Goal: Find specific page/section: Find specific page/section

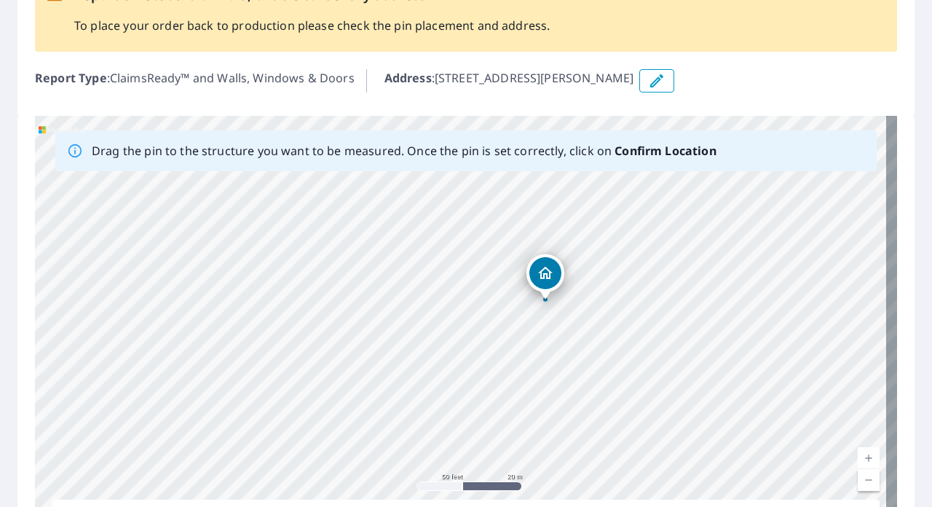
scroll to position [218, 0]
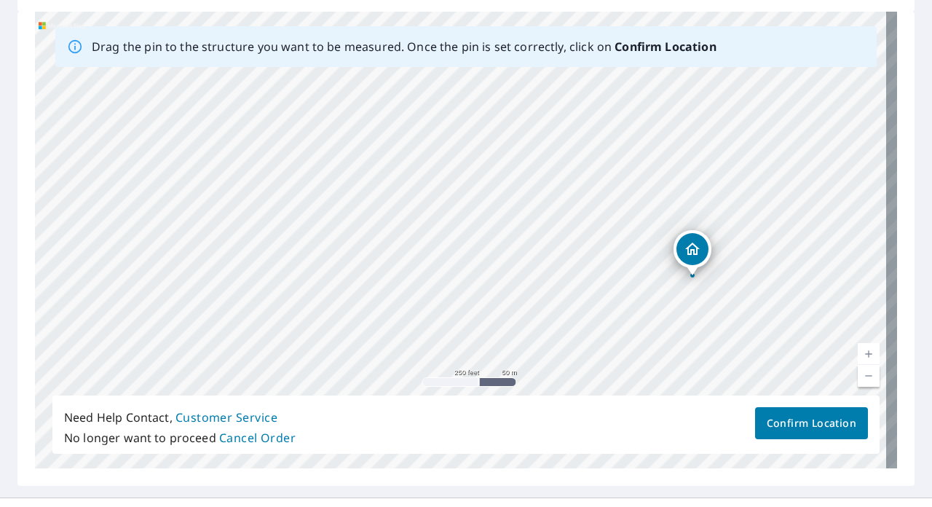
drag, startPoint x: 713, startPoint y: 159, endPoint x: 711, endPoint y: 202, distance: 43.0
click at [711, 202] on div "[STREET_ADDRESS][PERSON_NAME]" at bounding box center [466, 240] width 862 height 456
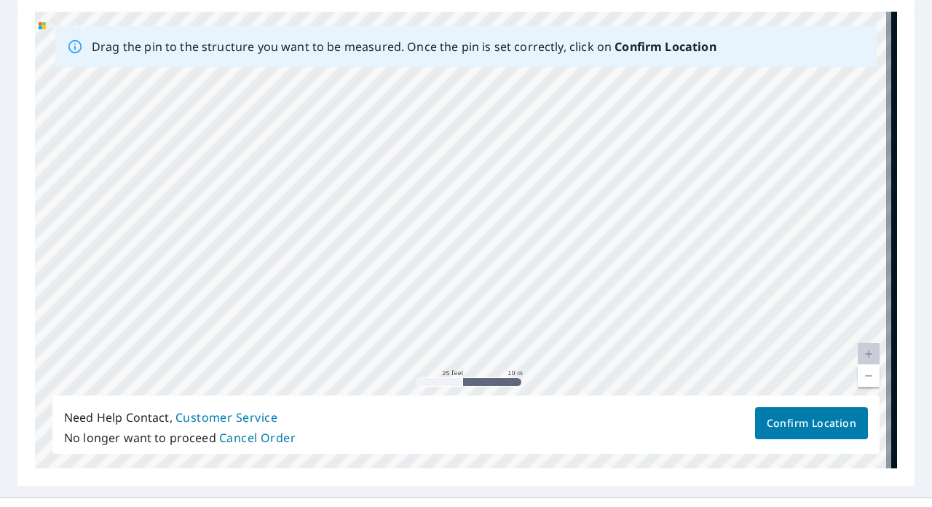
drag, startPoint x: 799, startPoint y: 153, endPoint x: 566, endPoint y: 274, distance: 261.8
click at [566, 274] on div "[STREET_ADDRESS][PERSON_NAME]" at bounding box center [466, 240] width 862 height 456
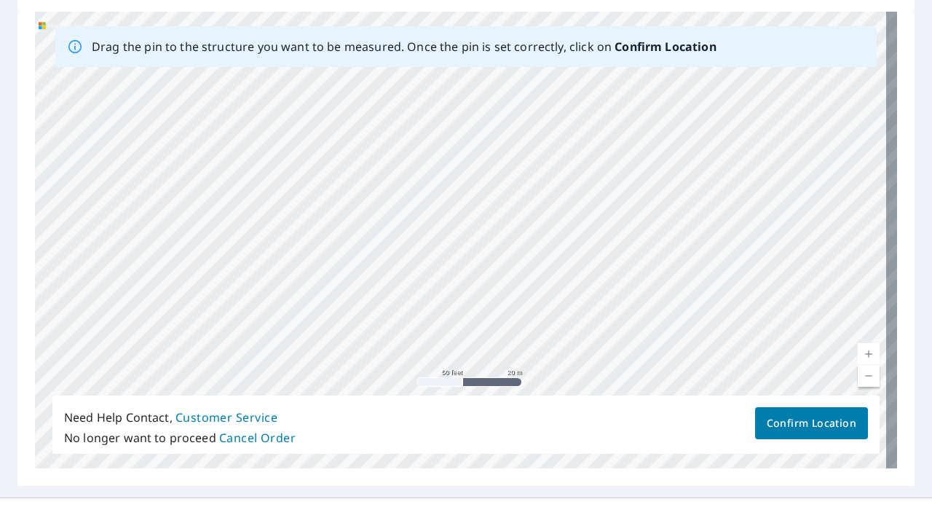
drag, startPoint x: 636, startPoint y: 293, endPoint x: 610, endPoint y: 296, distance: 26.4
click at [610, 296] on div "[STREET_ADDRESS][PERSON_NAME]" at bounding box center [466, 240] width 862 height 456
drag, startPoint x: 687, startPoint y: 301, endPoint x: 563, endPoint y: 52, distance: 278.0
click at [563, 52] on div "Drag the pin to the structure you want to be measured. Once the pin is set corr…" at bounding box center [466, 240] width 862 height 456
click at [550, 213] on div "[STREET_ADDRESS][PERSON_NAME]" at bounding box center [466, 240] width 862 height 456
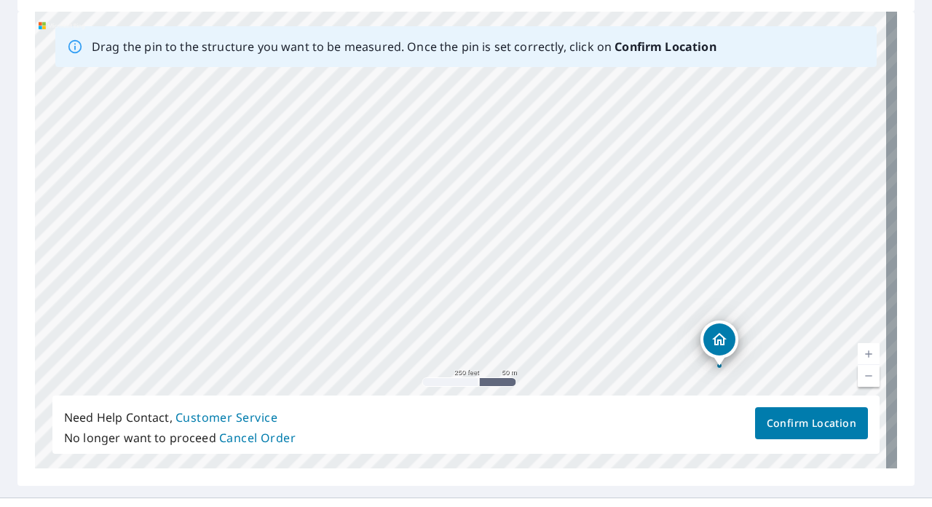
drag, startPoint x: 388, startPoint y: 312, endPoint x: 617, endPoint y: 438, distance: 261.0
click at [617, 438] on div "Drag the pin to the structure you want to be measured. Once the pin is set corr…" at bounding box center [466, 240] width 862 height 456
click at [569, 238] on div "[STREET_ADDRESS][PERSON_NAME]" at bounding box center [466, 240] width 862 height 456
drag, startPoint x: 560, startPoint y: 111, endPoint x: 553, endPoint y: 265, distance: 154.5
click at [553, 265] on div "[STREET_ADDRESS][PERSON_NAME]" at bounding box center [466, 240] width 862 height 456
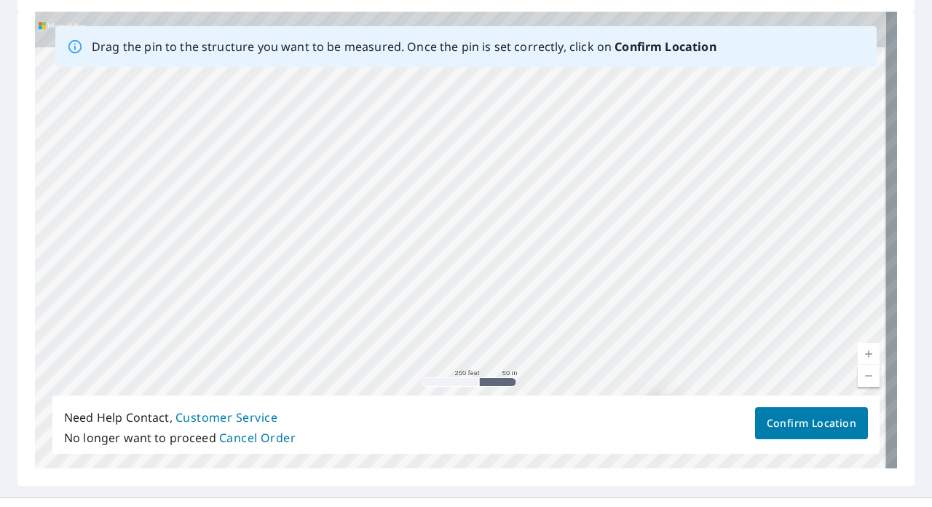
drag, startPoint x: 553, startPoint y: 129, endPoint x: 538, endPoint y: 289, distance: 160.9
click at [538, 289] on div "[STREET_ADDRESS][PERSON_NAME]" at bounding box center [466, 240] width 862 height 456
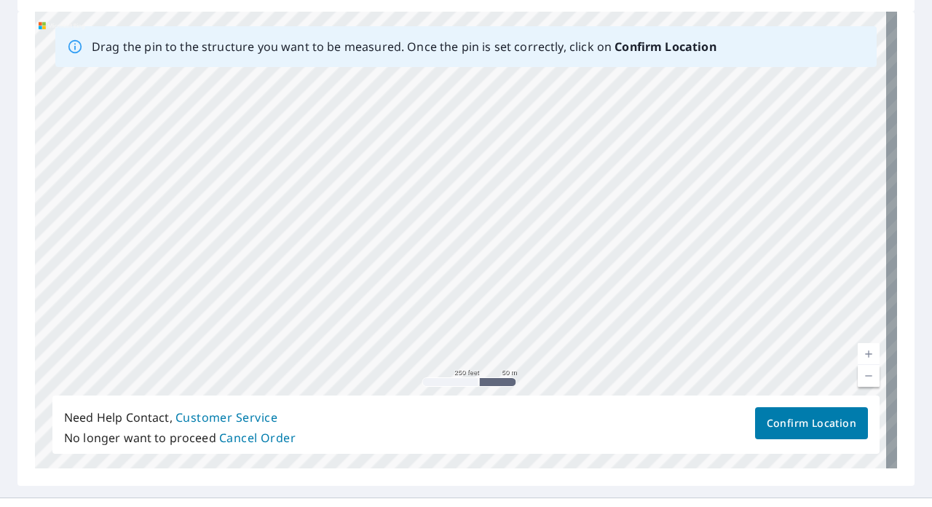
drag, startPoint x: 545, startPoint y: 175, endPoint x: 368, endPoint y: 181, distance: 177.0
click at [368, 181] on div "[STREET_ADDRESS][PERSON_NAME]" at bounding box center [466, 240] width 862 height 456
drag, startPoint x: 698, startPoint y: 155, endPoint x: 400, endPoint y: 365, distance: 364.6
click at [400, 365] on div "[STREET_ADDRESS][PERSON_NAME]" at bounding box center [466, 240] width 862 height 456
drag, startPoint x: 560, startPoint y: 303, endPoint x: 347, endPoint y: 183, distance: 243.8
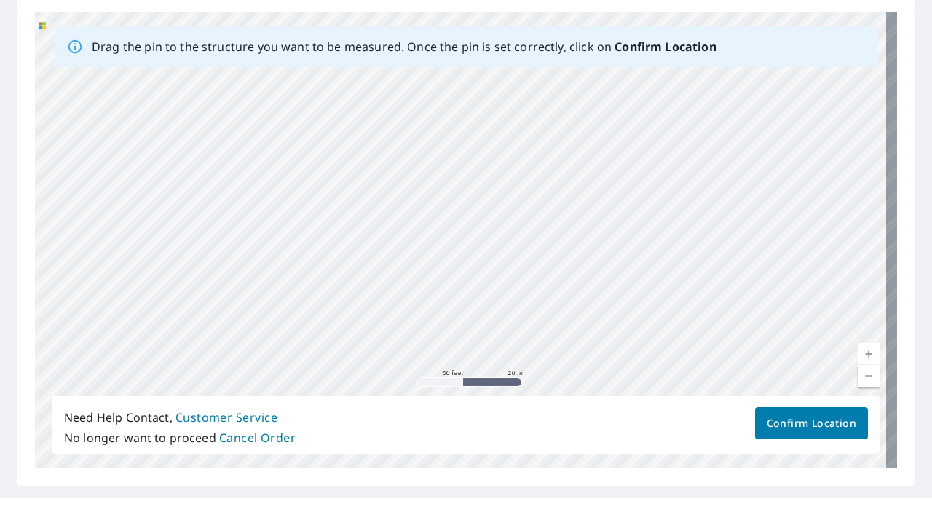
click at [347, 183] on div "[STREET_ADDRESS][PERSON_NAME]" at bounding box center [466, 240] width 862 height 456
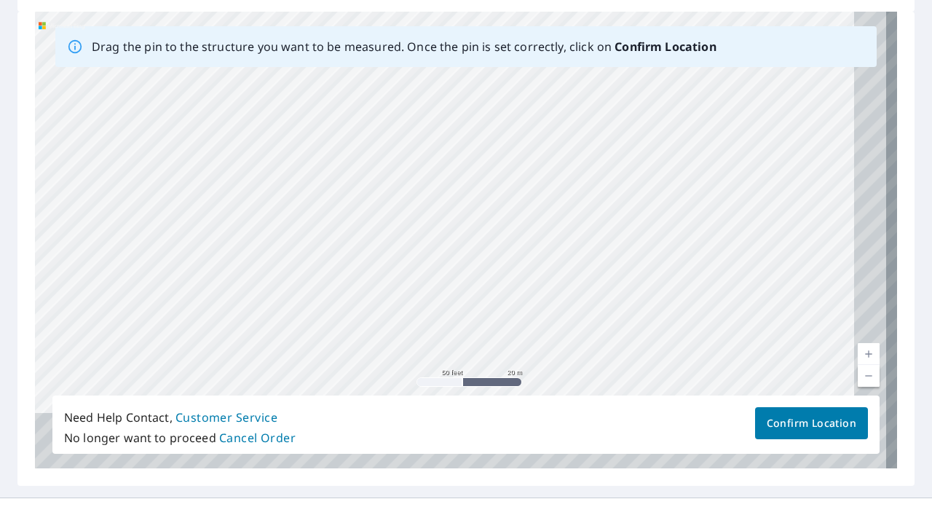
drag, startPoint x: 492, startPoint y: 307, endPoint x: 386, endPoint y: 83, distance: 248.1
click at [386, 83] on div "[STREET_ADDRESS][PERSON_NAME]" at bounding box center [466, 240] width 862 height 456
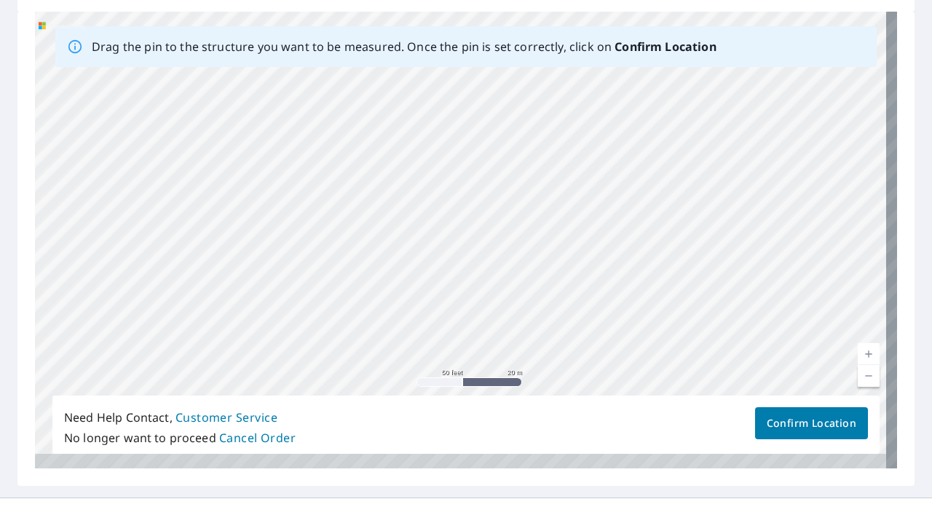
drag, startPoint x: 408, startPoint y: 234, endPoint x: 405, endPoint y: 95, distance: 139.8
click at [405, 95] on div "[STREET_ADDRESS][PERSON_NAME]" at bounding box center [466, 240] width 862 height 456
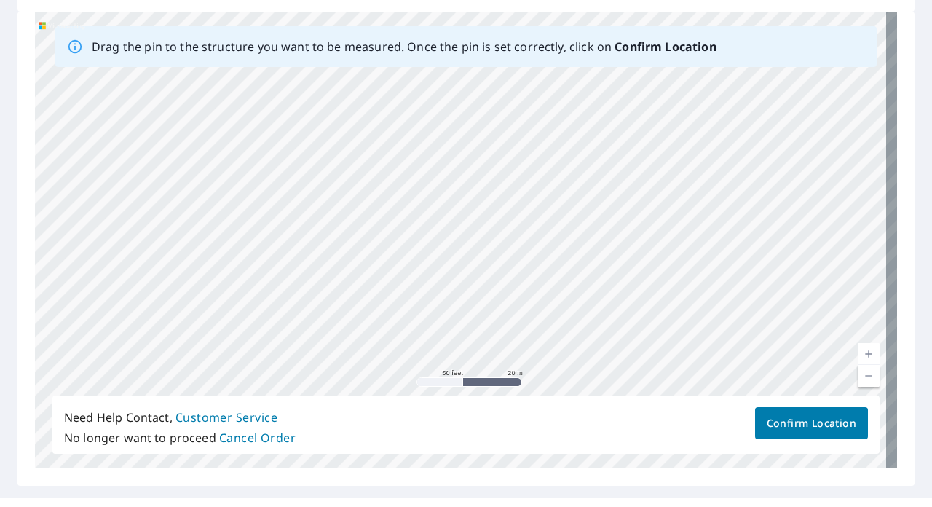
drag, startPoint x: 387, startPoint y: 317, endPoint x: 399, endPoint y: 130, distance: 188.2
click at [399, 130] on div "[STREET_ADDRESS][PERSON_NAME]" at bounding box center [466, 240] width 862 height 456
drag, startPoint x: 415, startPoint y: 261, endPoint x: 378, endPoint y: 94, distance: 170.8
click at [378, 94] on div "[STREET_ADDRESS][PERSON_NAME]" at bounding box center [466, 240] width 862 height 456
drag, startPoint x: 499, startPoint y: 137, endPoint x: 458, endPoint y: 397, distance: 263.9
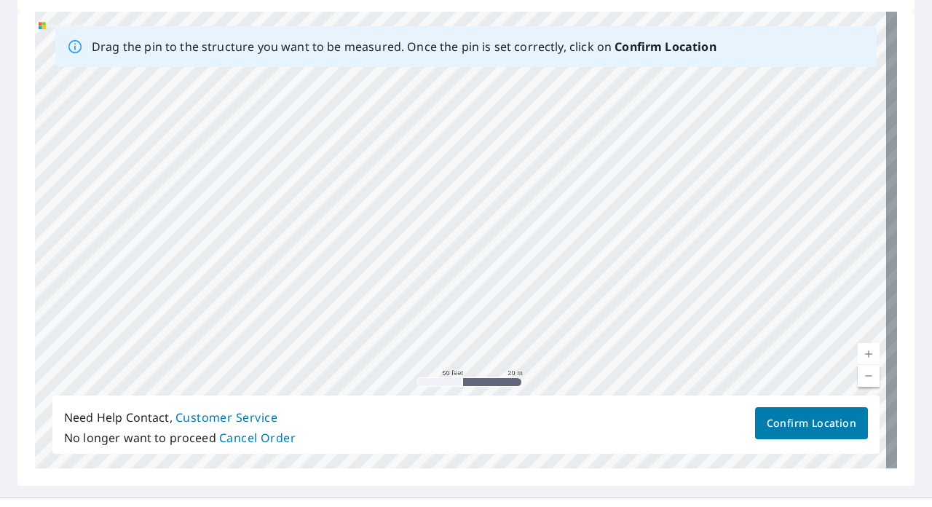
click at [458, 397] on div "Drag the pin to the structure you want to be measured. Once the pin is set corr…" at bounding box center [466, 240] width 862 height 456
click at [487, 262] on div "[STREET_ADDRESS][PERSON_NAME]" at bounding box center [466, 240] width 862 height 456
drag, startPoint x: 483, startPoint y: 197, endPoint x: 494, endPoint y: 412, distance: 215.7
click at [494, 408] on div "Drag the pin to the structure you want to be measured. Once the pin is set corr…" at bounding box center [466, 240] width 862 height 456
click at [513, 199] on div "[STREET_ADDRESS][PERSON_NAME]" at bounding box center [466, 240] width 862 height 456
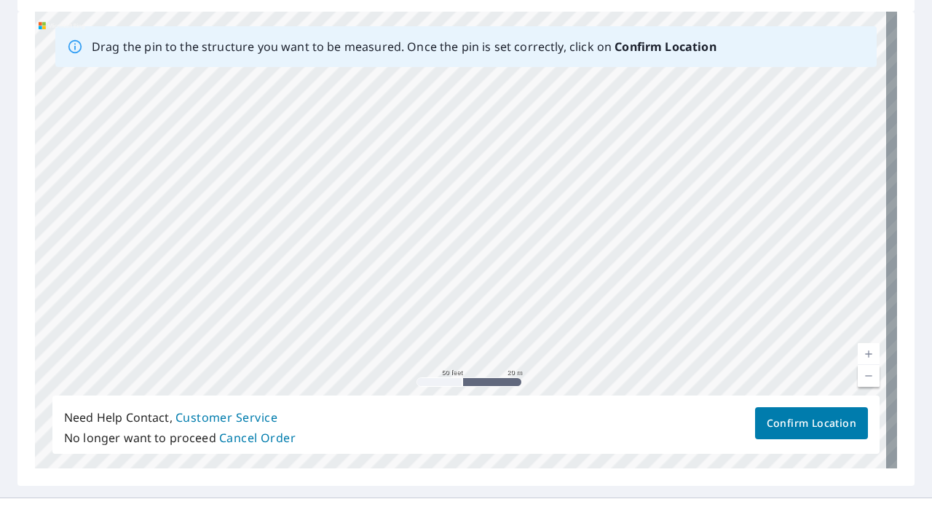
drag, startPoint x: 525, startPoint y: 87, endPoint x: 497, endPoint y: 338, distance: 252.7
click at [498, 329] on div "[STREET_ADDRESS][PERSON_NAME]" at bounding box center [466, 240] width 862 height 456
drag, startPoint x: 497, startPoint y: 96, endPoint x: 478, endPoint y: 319, distance: 223.5
click at [478, 319] on div "[STREET_ADDRESS][PERSON_NAME]" at bounding box center [466, 240] width 862 height 456
drag, startPoint x: 486, startPoint y: 118, endPoint x: 463, endPoint y: 306, distance: 189.3
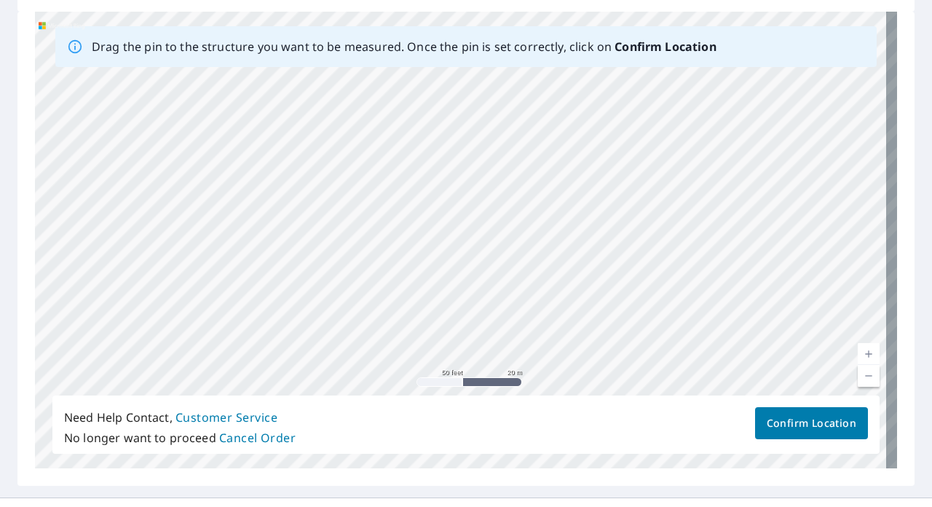
click at [463, 306] on div "[STREET_ADDRESS][PERSON_NAME]" at bounding box center [466, 240] width 862 height 456
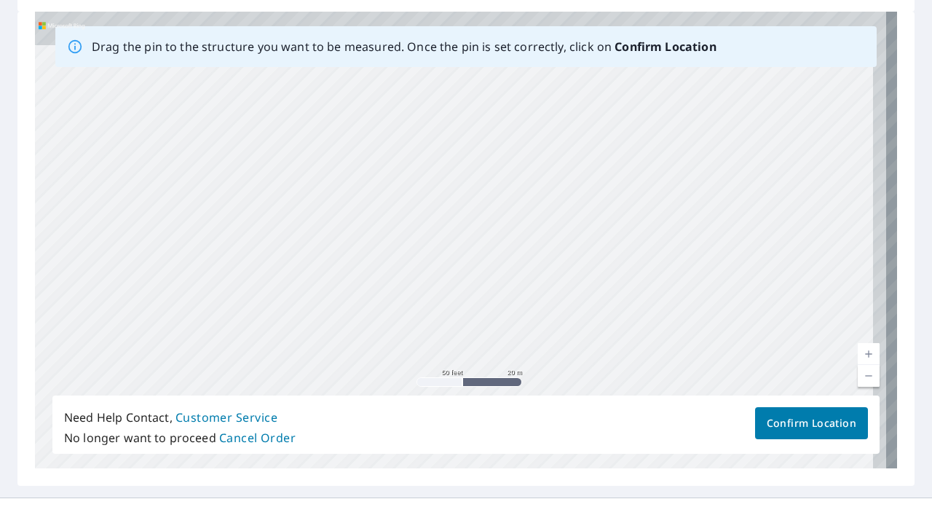
drag, startPoint x: 448, startPoint y: 100, endPoint x: 405, endPoint y: 254, distance: 160.2
click at [405, 254] on div "[STREET_ADDRESS][PERSON_NAME]" at bounding box center [466, 240] width 862 height 456
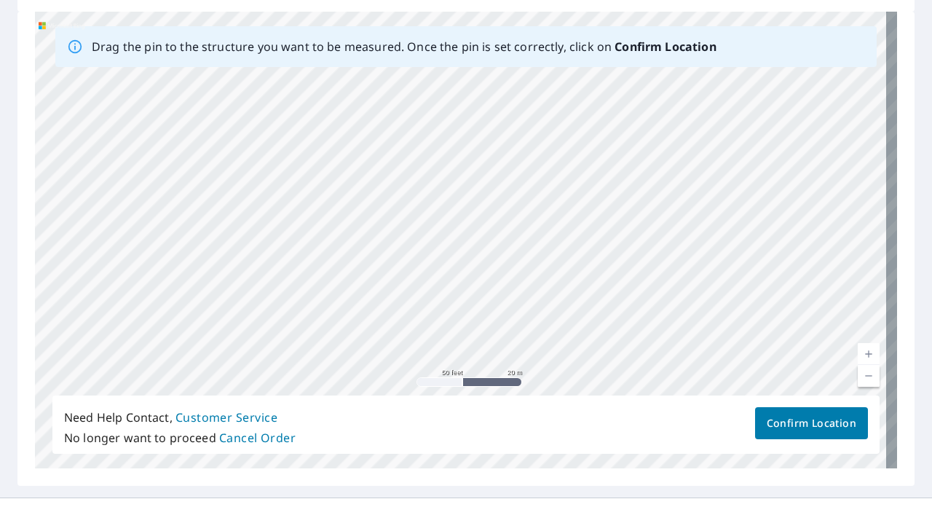
drag, startPoint x: 694, startPoint y: 191, endPoint x: 371, endPoint y: 202, distance: 323.5
click at [371, 202] on div "[STREET_ADDRESS][PERSON_NAME]" at bounding box center [466, 240] width 862 height 456
drag, startPoint x: 600, startPoint y: 233, endPoint x: 294, endPoint y: 316, distance: 316.8
click at [294, 316] on div "[STREET_ADDRESS][PERSON_NAME]" at bounding box center [466, 240] width 862 height 456
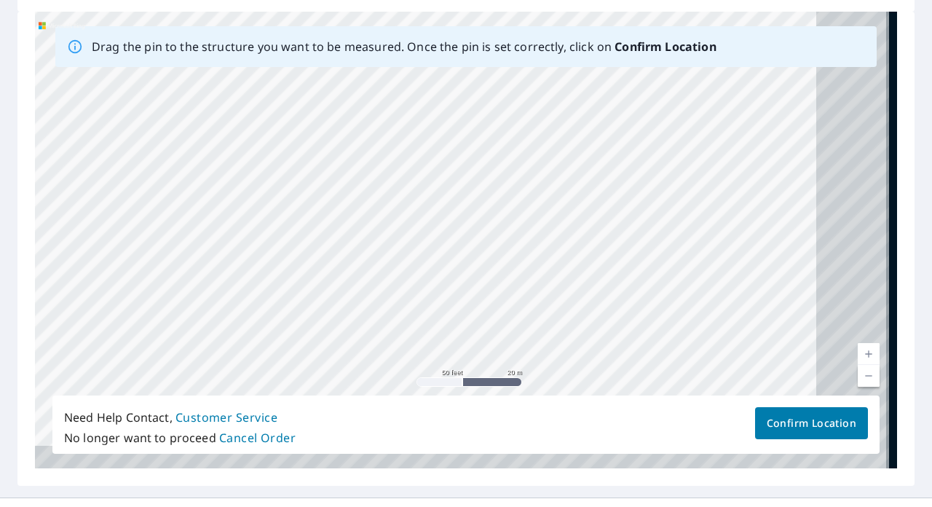
drag, startPoint x: 683, startPoint y: 301, endPoint x: 449, endPoint y: 198, distance: 255.5
click at [449, 198] on div "[STREET_ADDRESS][PERSON_NAME]" at bounding box center [466, 240] width 862 height 456
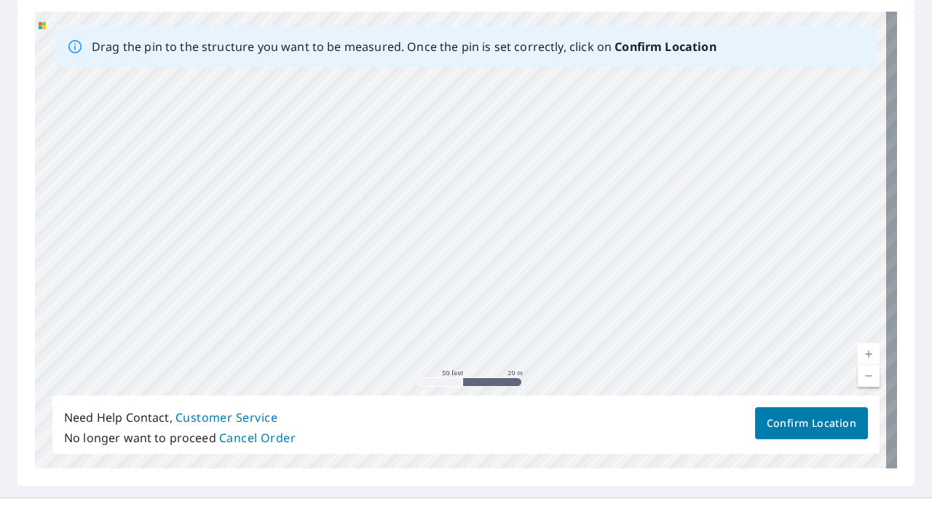
drag, startPoint x: 561, startPoint y: 262, endPoint x: 395, endPoint y: 243, distance: 166.3
click at [395, 243] on div "[STREET_ADDRESS][PERSON_NAME]" at bounding box center [466, 240] width 862 height 456
drag, startPoint x: 392, startPoint y: 234, endPoint x: 952, endPoint y: 205, distance: 561.3
click at [931, 205] on html "GG GG Dashboard Order History GG Report 67750986 is on hold, unable to identify…" at bounding box center [466, 253] width 932 height 507
click at [644, 207] on div "[STREET_ADDRESS][PERSON_NAME]" at bounding box center [466, 240] width 862 height 456
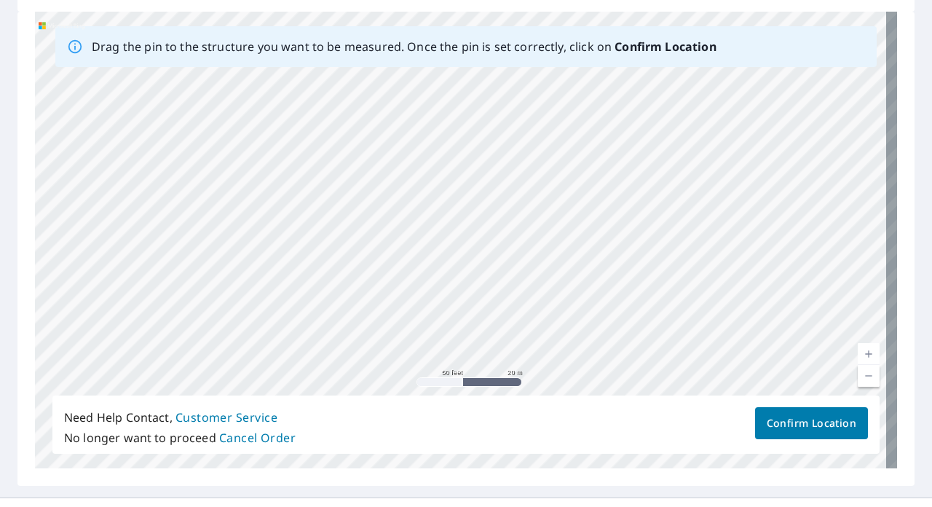
drag, startPoint x: 355, startPoint y: 229, endPoint x: 811, endPoint y: 248, distance: 456.9
click at [811, 248] on div "[STREET_ADDRESS][PERSON_NAME]" at bounding box center [466, 240] width 862 height 456
drag, startPoint x: 250, startPoint y: 219, endPoint x: 588, endPoint y: 315, distance: 350.5
click at [588, 315] on div "[STREET_ADDRESS][PERSON_NAME]" at bounding box center [466, 240] width 862 height 456
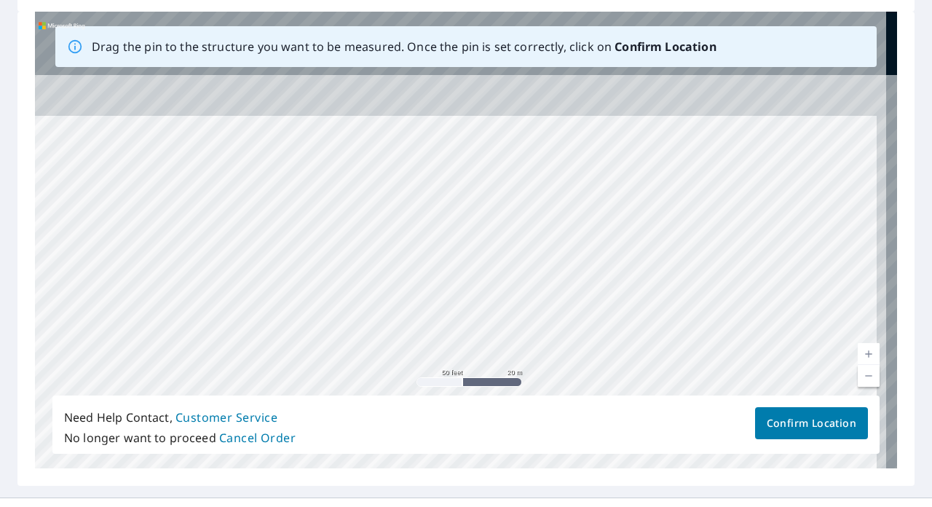
drag, startPoint x: 335, startPoint y: 255, endPoint x: 325, endPoint y: 391, distance: 136.5
click at [325, 391] on div "[STREET_ADDRESS][PERSON_NAME]" at bounding box center [466, 240] width 862 height 456
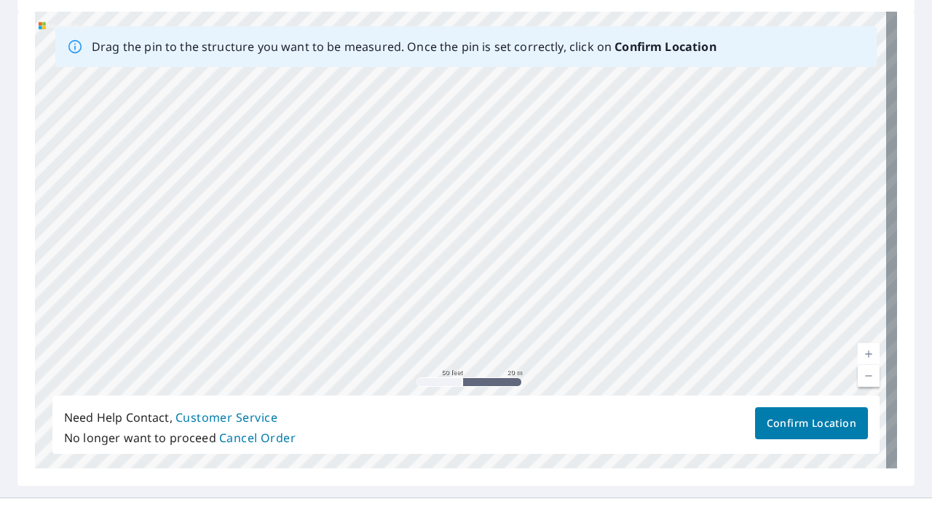
drag, startPoint x: 396, startPoint y: 149, endPoint x: 430, endPoint y: 223, distance: 80.8
click at [430, 223] on div "[STREET_ADDRESS][PERSON_NAME]" at bounding box center [466, 240] width 862 height 456
drag, startPoint x: 329, startPoint y: 269, endPoint x: 655, endPoint y: 231, distance: 328.4
click at [655, 231] on div "[STREET_ADDRESS][PERSON_NAME]" at bounding box center [466, 240] width 862 height 456
drag, startPoint x: 178, startPoint y: 267, endPoint x: 440, endPoint y: 203, distance: 270.5
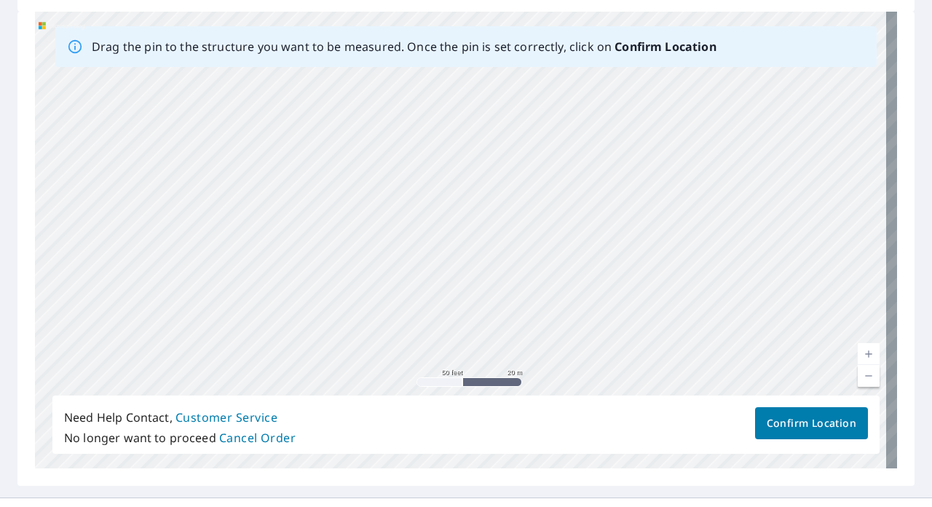
click at [440, 203] on div "[STREET_ADDRESS][PERSON_NAME]" at bounding box center [466, 240] width 862 height 456
drag, startPoint x: 361, startPoint y: 162, endPoint x: 358, endPoint y: 312, distance: 150.0
click at [358, 312] on div "[STREET_ADDRESS][PERSON_NAME]" at bounding box center [466, 240] width 862 height 456
drag, startPoint x: 342, startPoint y: 147, endPoint x: 333, endPoint y: 309, distance: 162.6
click at [334, 305] on div "[STREET_ADDRESS][PERSON_NAME]" at bounding box center [466, 240] width 862 height 456
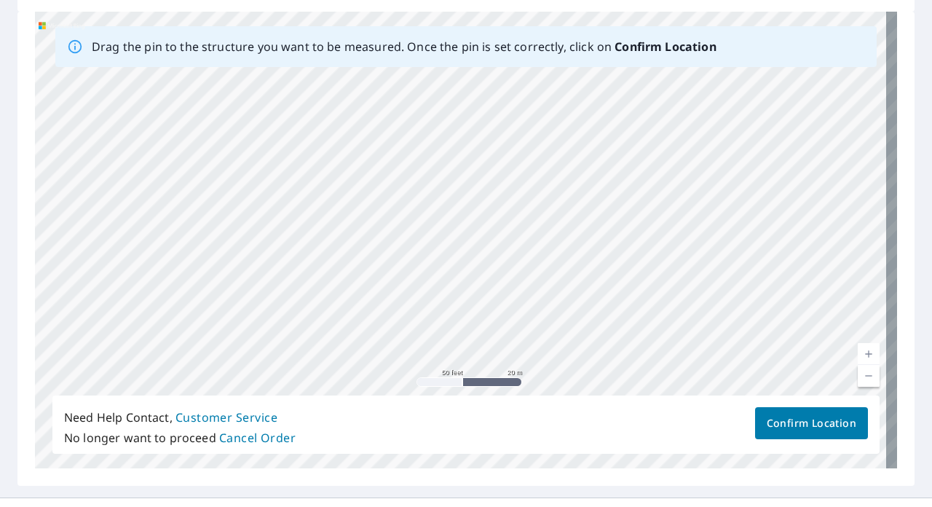
drag, startPoint x: 355, startPoint y: 199, endPoint x: 360, endPoint y: 275, distance: 75.9
click at [355, 258] on div "[STREET_ADDRESS][PERSON_NAME]" at bounding box center [466, 240] width 862 height 456
drag, startPoint x: 356, startPoint y: 173, endPoint x: 360, endPoint y: 282, distance: 108.5
click at [357, 276] on div "[STREET_ADDRESS][PERSON_NAME]" at bounding box center [466, 240] width 862 height 456
drag, startPoint x: 321, startPoint y: 269, endPoint x: 393, endPoint y: 144, distance: 144.5
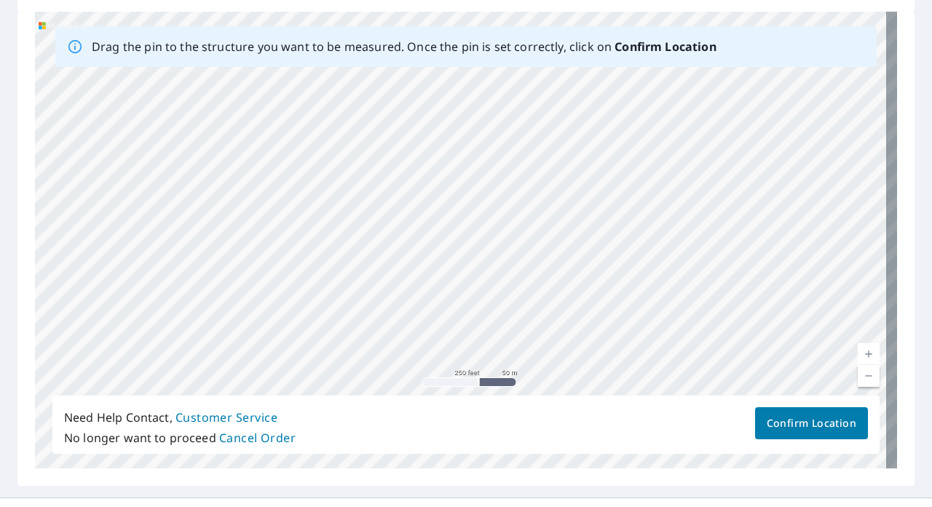
click at [393, 144] on div "[STREET_ADDRESS][PERSON_NAME]" at bounding box center [466, 240] width 862 height 456
drag, startPoint x: 344, startPoint y: 268, endPoint x: 351, endPoint y: 161, distance: 107.3
click at [351, 161] on div "[STREET_ADDRESS][PERSON_NAME]" at bounding box center [466, 240] width 862 height 456
drag, startPoint x: 336, startPoint y: 253, endPoint x: 360, endPoint y: -41, distance: 295.2
click at [360, 0] on html "GG GG Dashboard Order History GG Report 67750986 is on hold, unable to identify…" at bounding box center [466, 253] width 932 height 507
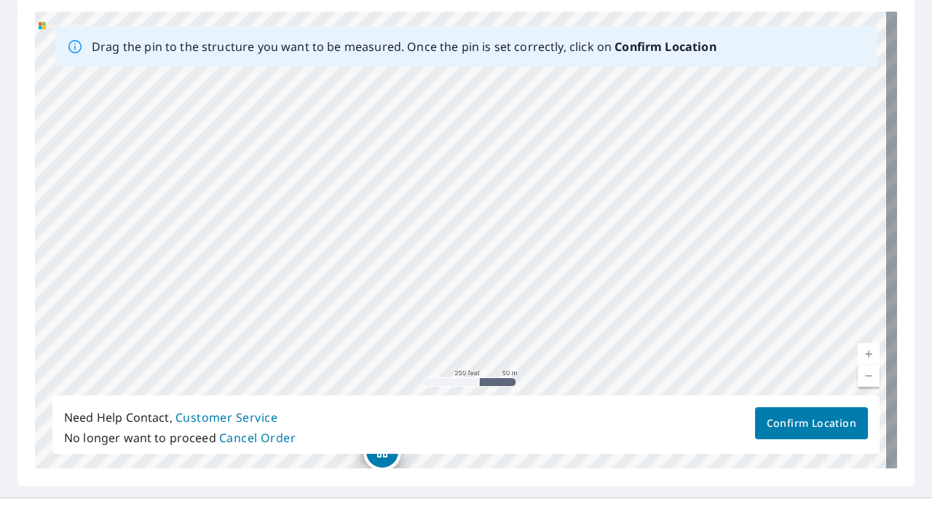
click at [316, 146] on div "[STREET_ADDRESS][PERSON_NAME]" at bounding box center [466, 240] width 862 height 456
drag, startPoint x: 262, startPoint y: 247, endPoint x: 392, endPoint y: -28, distance: 303.5
click at [392, 0] on html "GG GG Dashboard Order History GG Report 67750986 is on hold, unable to identify…" at bounding box center [466, 253] width 932 height 507
click at [356, 164] on div "[STREET_ADDRESS][PERSON_NAME]" at bounding box center [466, 240] width 862 height 456
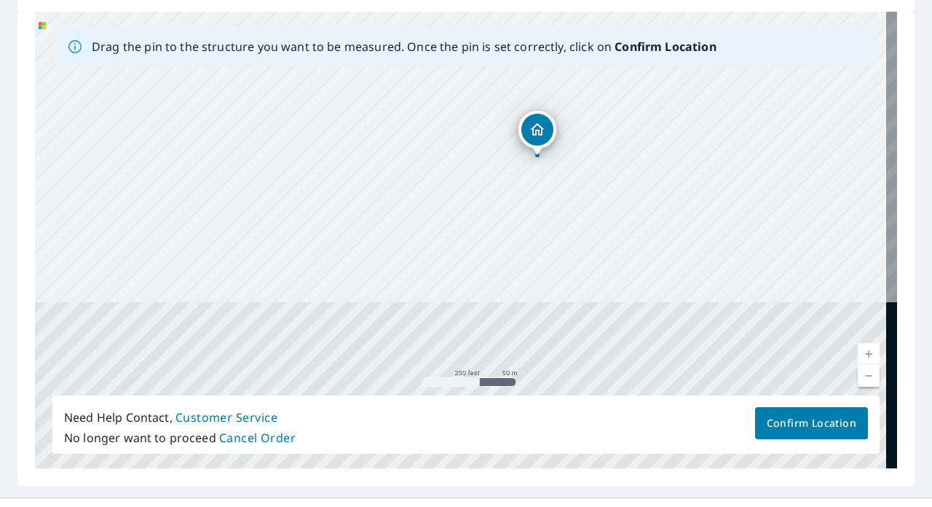
drag, startPoint x: 320, startPoint y: 316, endPoint x: 384, endPoint y: 51, distance: 272.5
click at [383, 58] on div "Drag the pin to the structure you want to be measured. Once the pin is set corr…" at bounding box center [466, 240] width 862 height 456
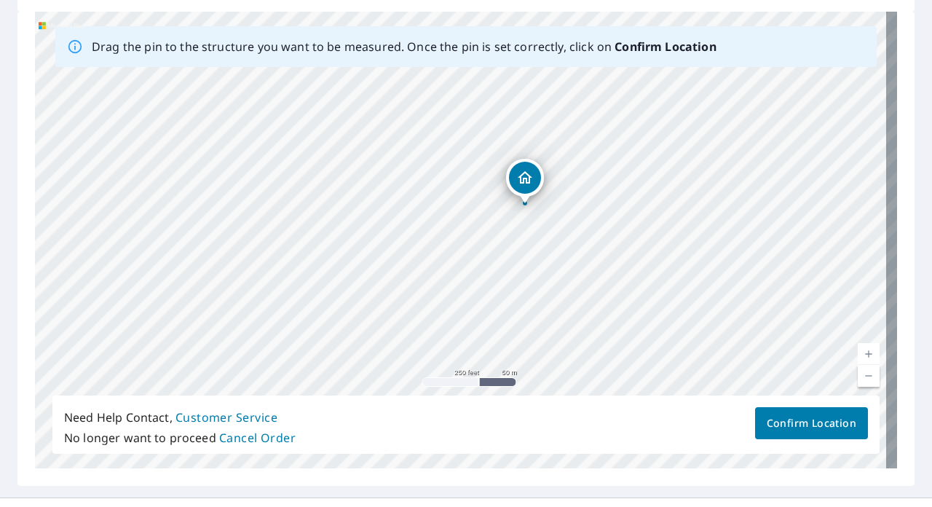
click at [369, 125] on div "[STREET_ADDRESS][PERSON_NAME]" at bounding box center [466, 240] width 862 height 456
drag, startPoint x: 344, startPoint y: 224, endPoint x: 448, endPoint y: 205, distance: 105.9
click at [448, 205] on div "[STREET_ADDRESS][PERSON_NAME]" at bounding box center [466, 240] width 862 height 456
drag, startPoint x: 336, startPoint y: 176, endPoint x: 491, endPoint y: 212, distance: 159.1
click at [491, 212] on div "[STREET_ADDRESS][PERSON_NAME]" at bounding box center [466, 240] width 862 height 456
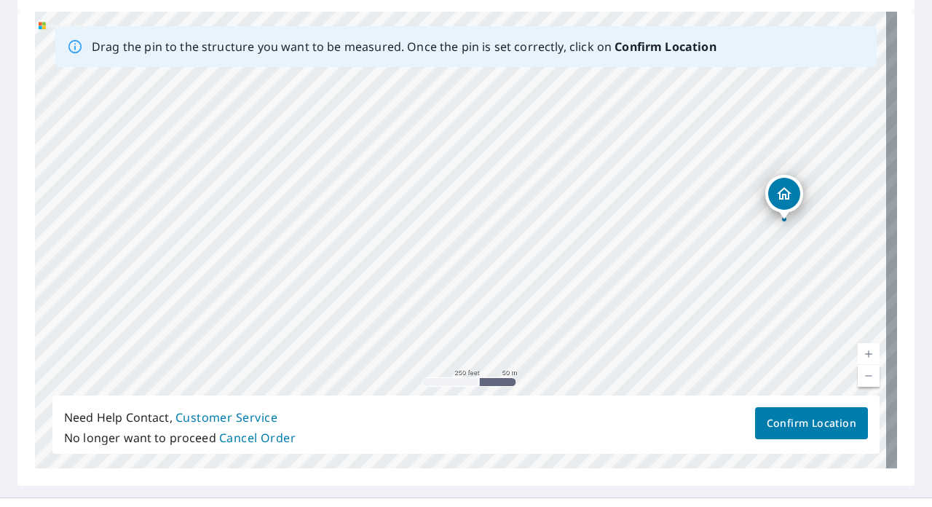
drag, startPoint x: 395, startPoint y: 180, endPoint x: 425, endPoint y: 344, distance: 166.6
click at [414, 294] on div "[STREET_ADDRESS][PERSON_NAME]" at bounding box center [466, 240] width 862 height 456
drag, startPoint x: 422, startPoint y: 181, endPoint x: 411, endPoint y: 386, distance: 204.9
click at [411, 385] on div "[STREET_ADDRESS][PERSON_NAME]" at bounding box center [466, 240] width 862 height 456
drag, startPoint x: 409, startPoint y: 240, endPoint x: 480, endPoint y: 331, distance: 114.6
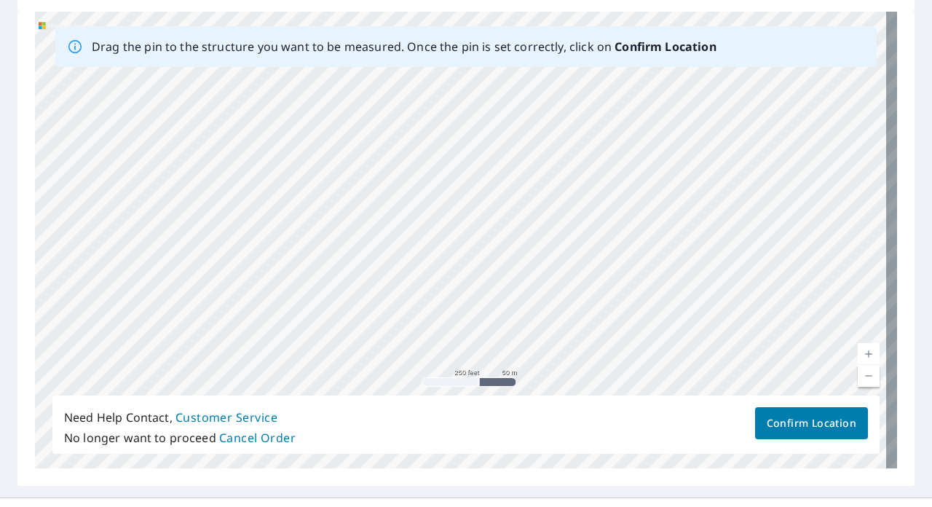
click at [480, 331] on div "[STREET_ADDRESS][PERSON_NAME]" at bounding box center [466, 240] width 862 height 456
drag
click at [509, 277] on div "[STREET_ADDRESS][PERSON_NAME]" at bounding box center [466, 240] width 862 height 456
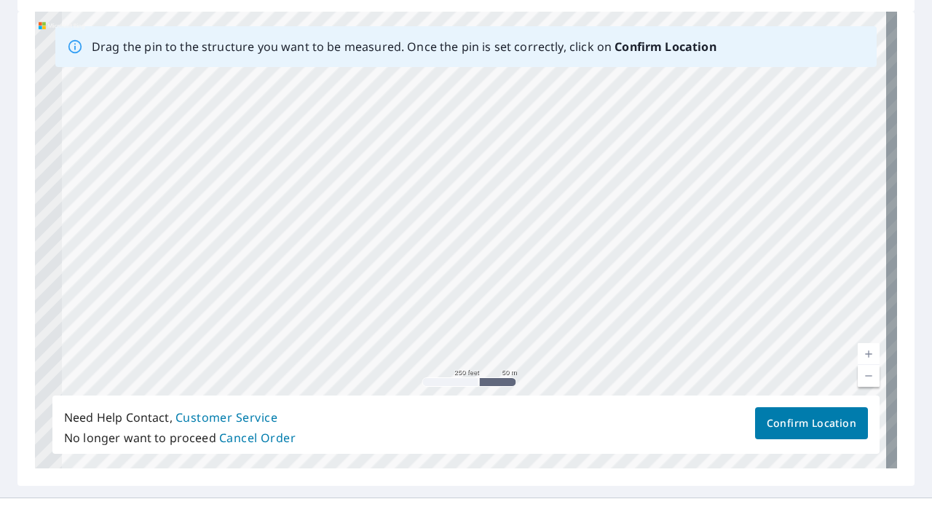
click at [457, 322] on div "[STREET_ADDRESS][PERSON_NAME]" at bounding box center [466, 240] width 862 height 456
click at [632, 275] on div "[STREET_ADDRESS][PERSON_NAME]" at bounding box center [466, 240] width 862 height 456
click at [629, 282] on div "[STREET_ADDRESS][PERSON_NAME]" at bounding box center [466, 240] width 862 height 456
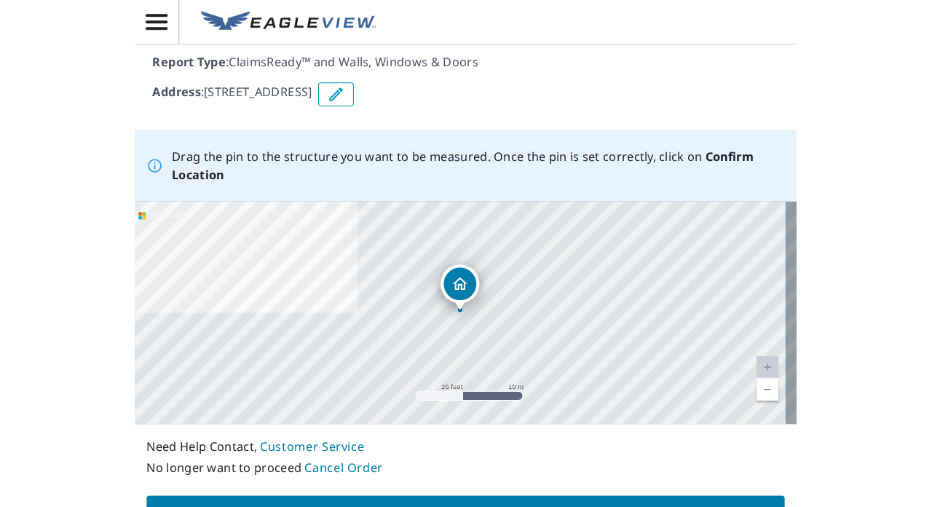
scroll to position [146, 0]
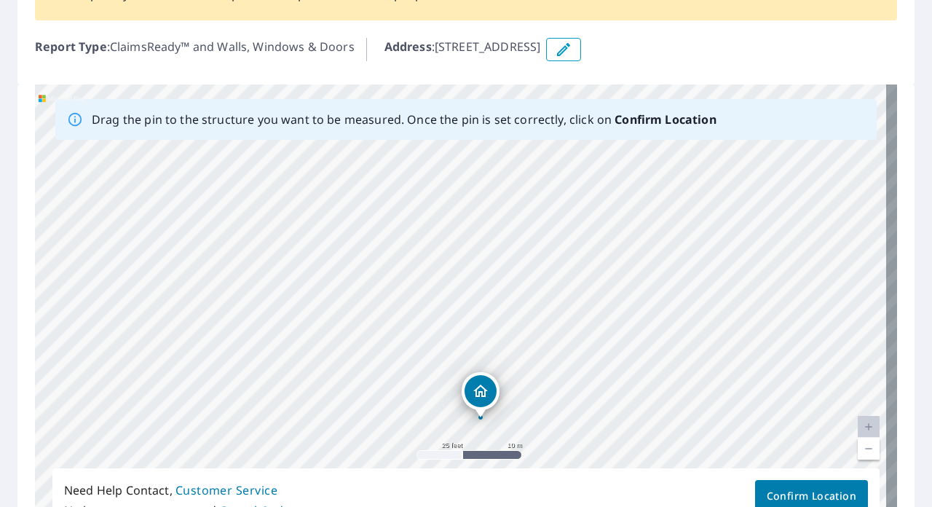
drag, startPoint x: 537, startPoint y: 297, endPoint x: 556, endPoint y: 404, distance: 108.8
click at [556, 404] on div "N 2nd St Sanger, TX 76266" at bounding box center [466, 312] width 862 height 456
drag, startPoint x: 529, startPoint y: 205, endPoint x: 536, endPoint y: 207, distance: 7.6
click at [536, 207] on div "N 2nd St Sanger, TX 76266" at bounding box center [466, 312] width 862 height 456
